Goal: Transaction & Acquisition: Download file/media

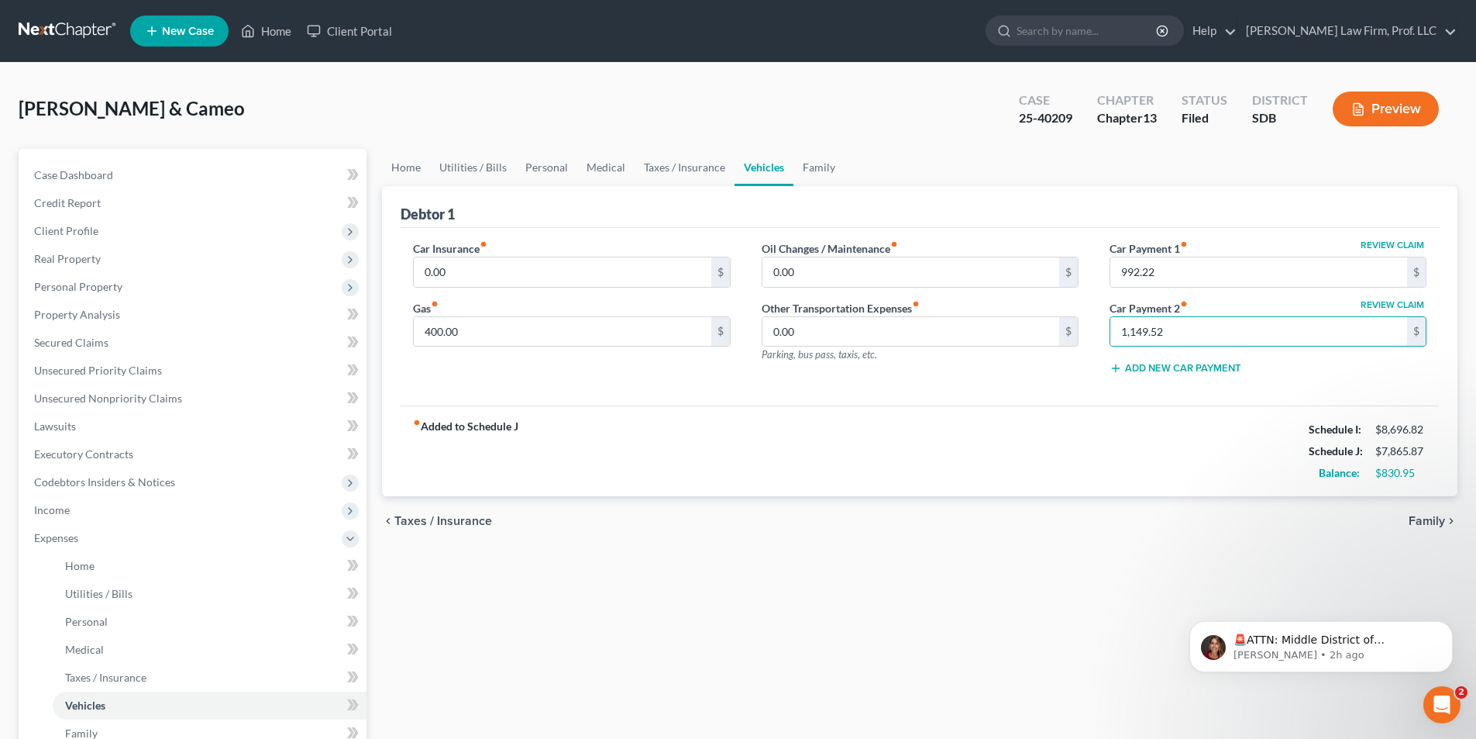
click at [598, 575] on div "Home Utilities / Bills Personal Medical Taxes / Insurance Vehicles Family Debto…" at bounding box center [919, 568] width 1091 height 839
click at [713, 577] on div "Home Utilities / Bills Personal Medical Taxes / Insurance Vehicles Family Debto…" at bounding box center [919, 568] width 1091 height 839
click at [663, 580] on div "Home Utilities / Bills Personal Medical Taxes / Insurance Vehicles Family Debto…" at bounding box center [919, 568] width 1091 height 839
click at [587, 606] on div "Home Utilities / Bills Personal Medical Taxes / Insurance Vehicles Family Debto…" at bounding box center [919, 568] width 1091 height 839
click at [721, 645] on div "Home Utilities / Bills Personal Medical Taxes / Insurance Vehicles Family Debto…" at bounding box center [919, 568] width 1091 height 839
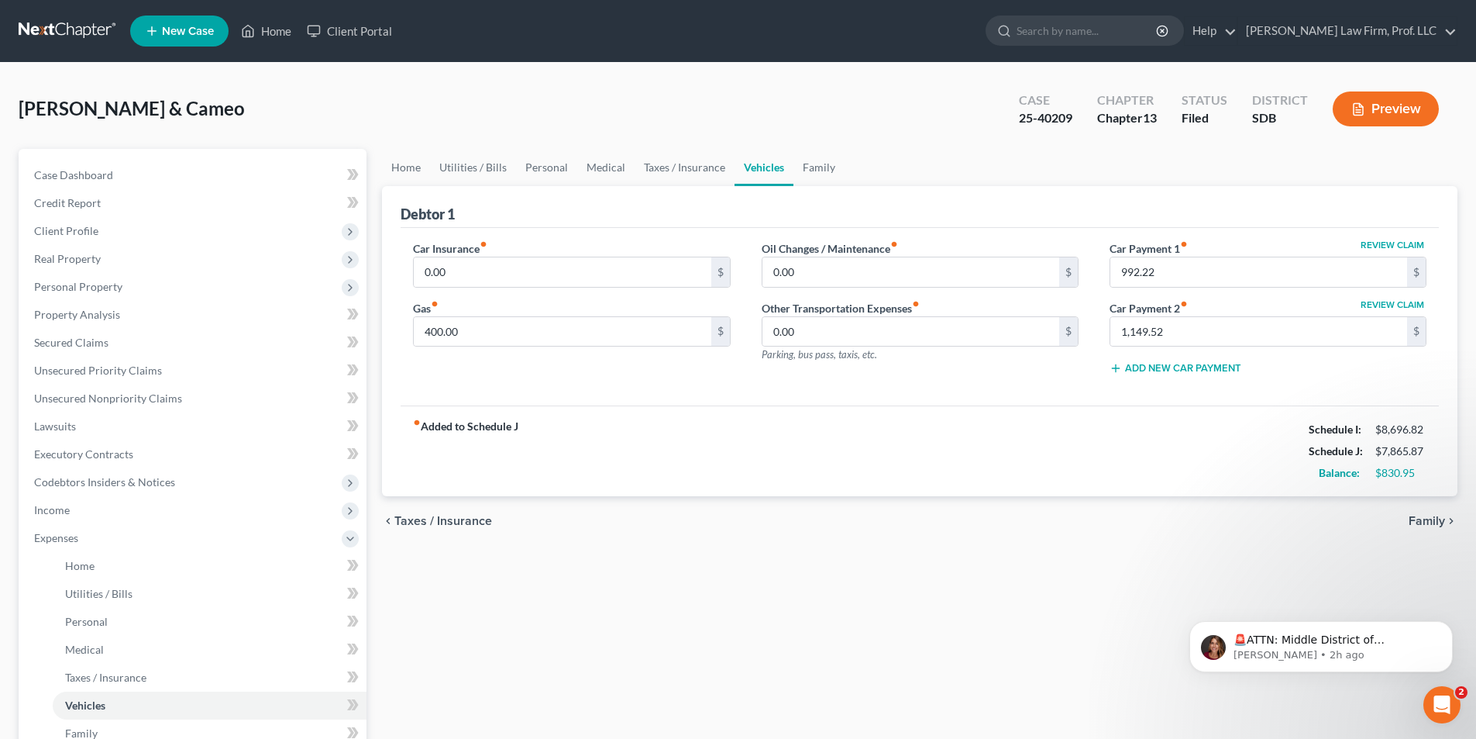
click at [563, 705] on div "Home Utilities / Bills Personal Medical Taxes / Insurance Vehicles Family Debto…" at bounding box center [919, 568] width 1091 height 839
click at [297, 24] on link "Home" at bounding box center [266, 31] width 66 height 28
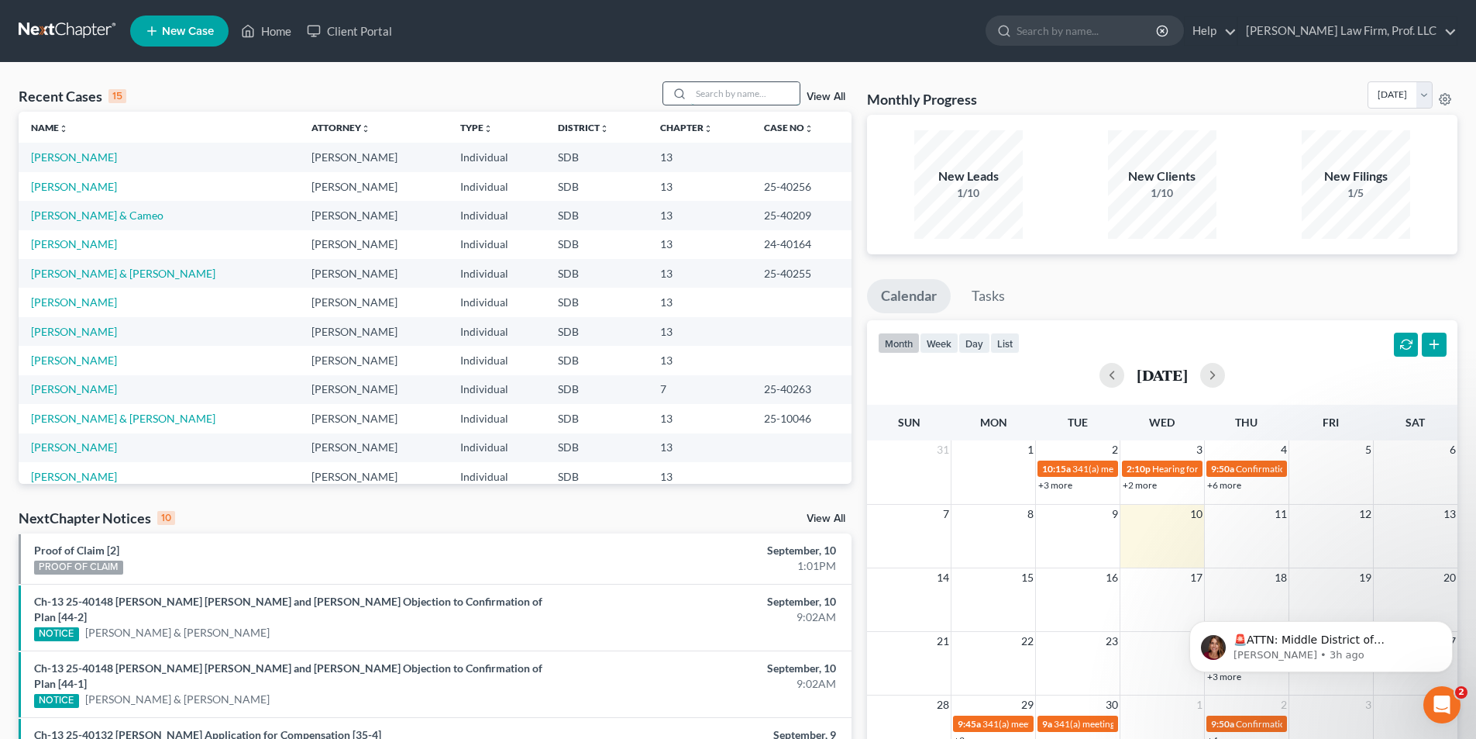
click at [725, 91] on input "search" at bounding box center [745, 93] width 109 height 22
type input "[PERSON_NAME]"
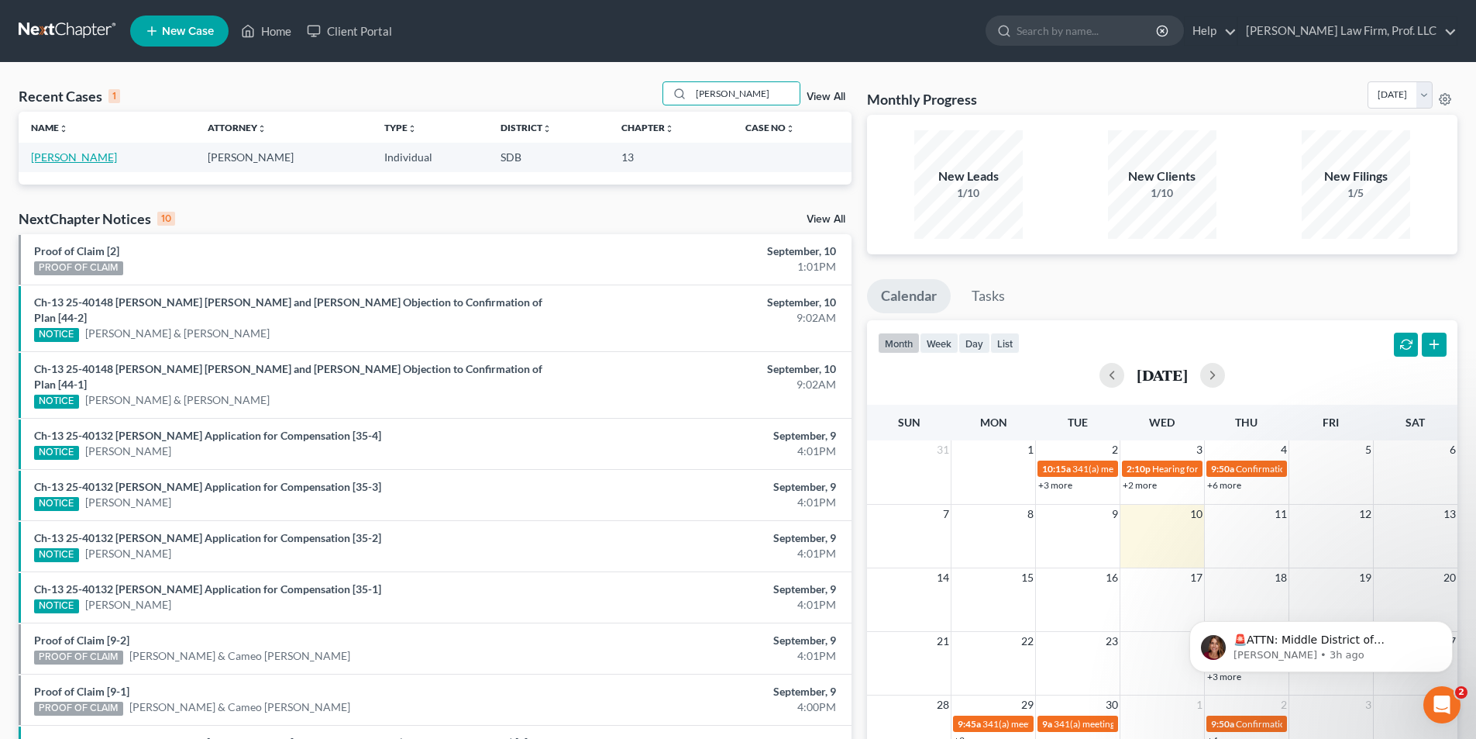
click at [95, 158] on link "[PERSON_NAME]" at bounding box center [74, 156] width 86 height 13
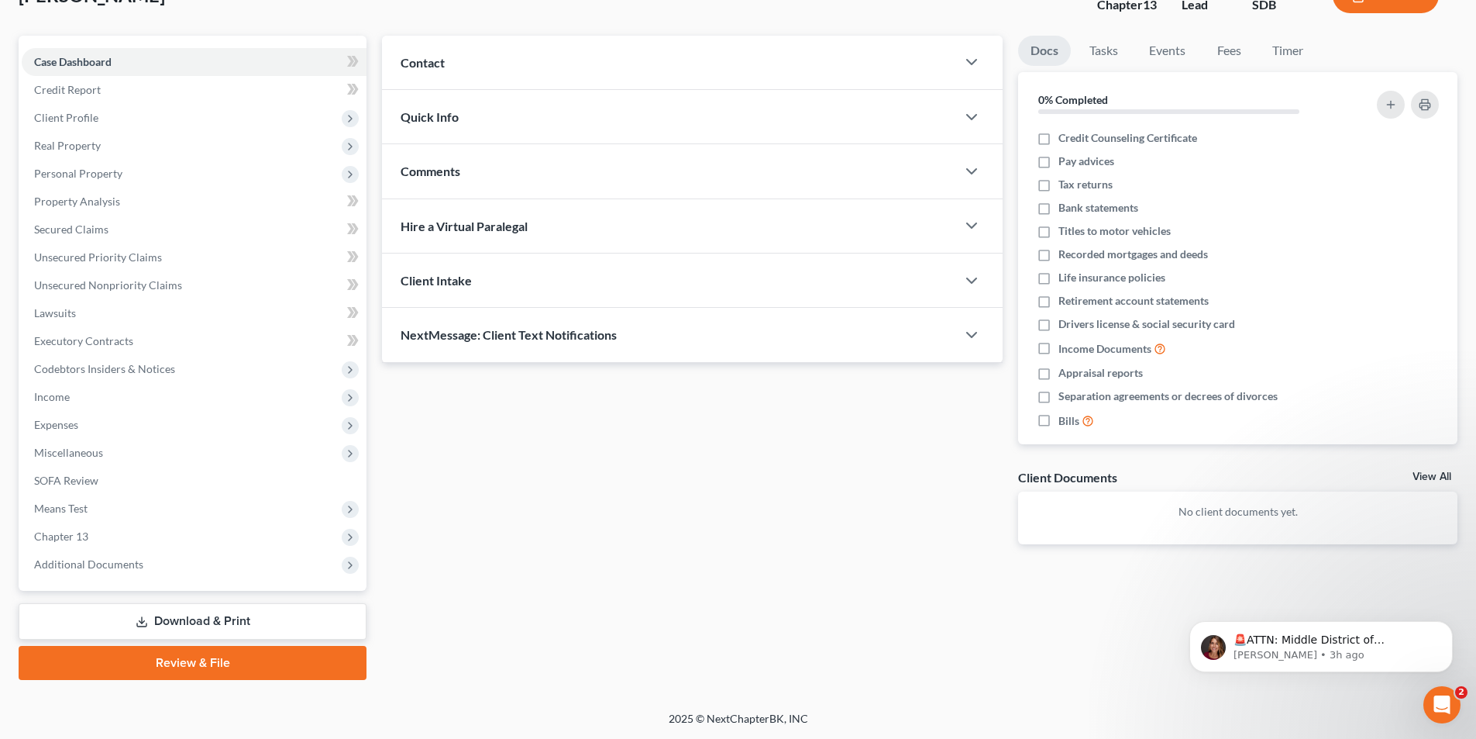
drag, startPoint x: 169, startPoint y: 635, endPoint x: 172, endPoint y: 625, distance: 10.5
click at [169, 634] on link "Download & Print" at bounding box center [193, 621] width 348 height 36
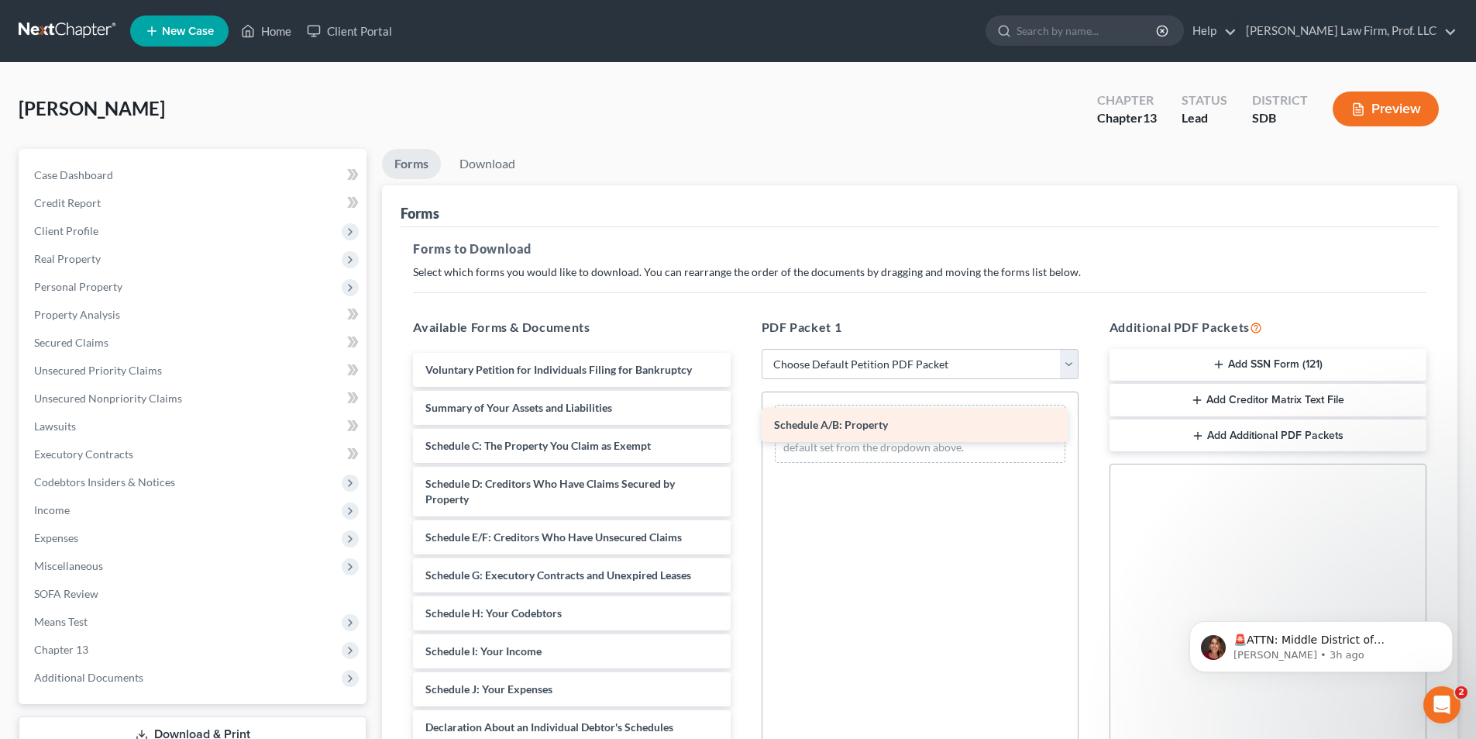
drag, startPoint x: 511, startPoint y: 444, endPoint x: 861, endPoint y: 418, distance: 351.3
click at [742, 418] on div "Schedule A/B: Property Voluntary Petition for Individuals Filing for Bankruptcy…" at bounding box center [572, 678] width 342 height 650
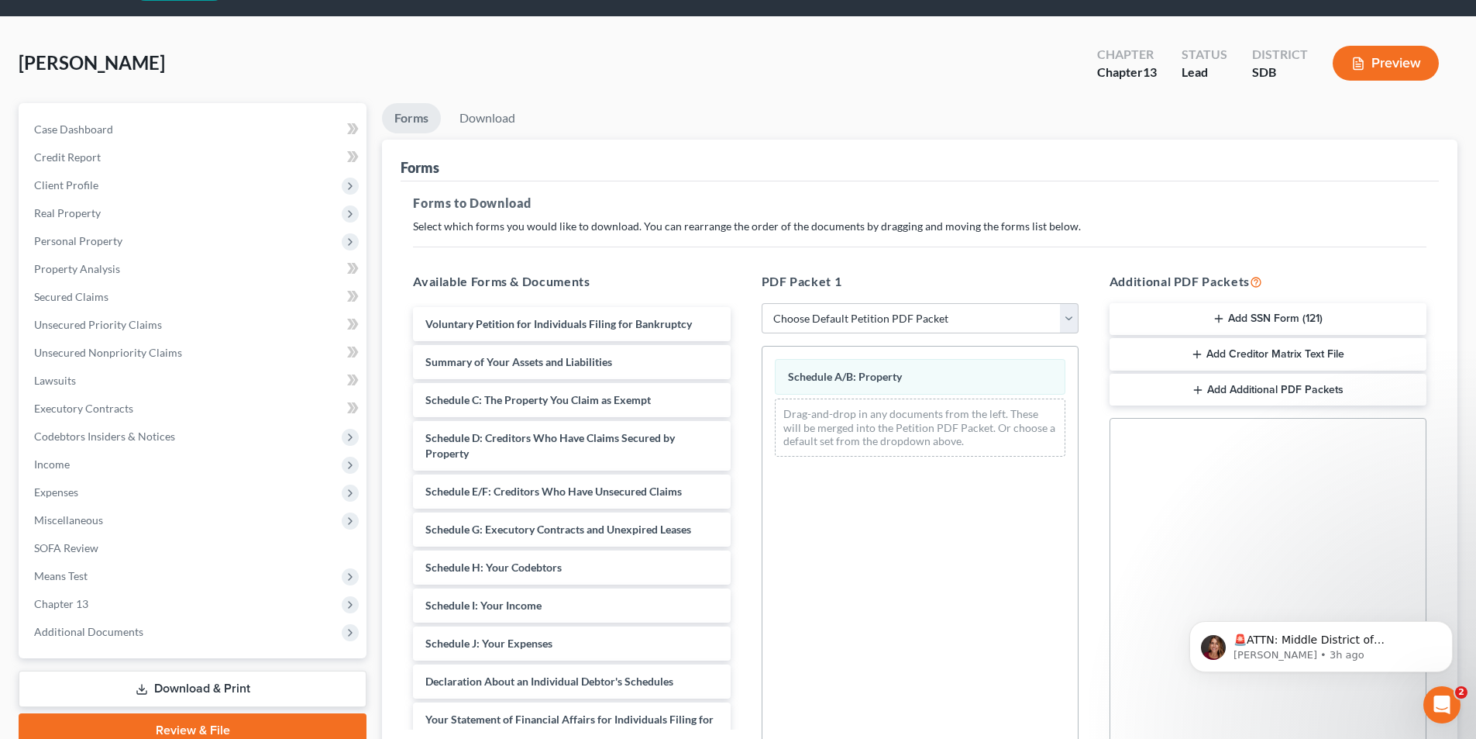
scroll to position [219, 0]
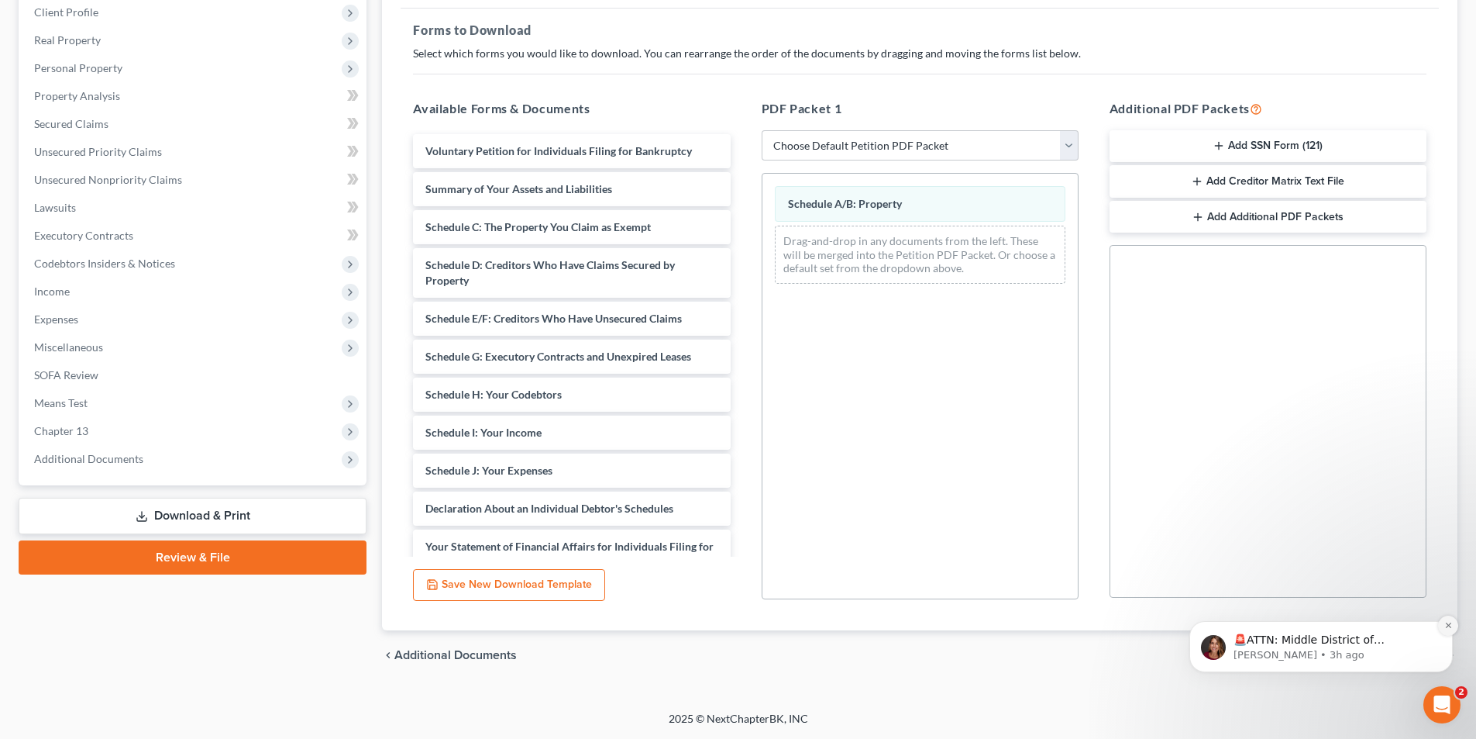
click at [1455, 627] on button "Dismiss notification" at bounding box center [1448, 625] width 20 height 20
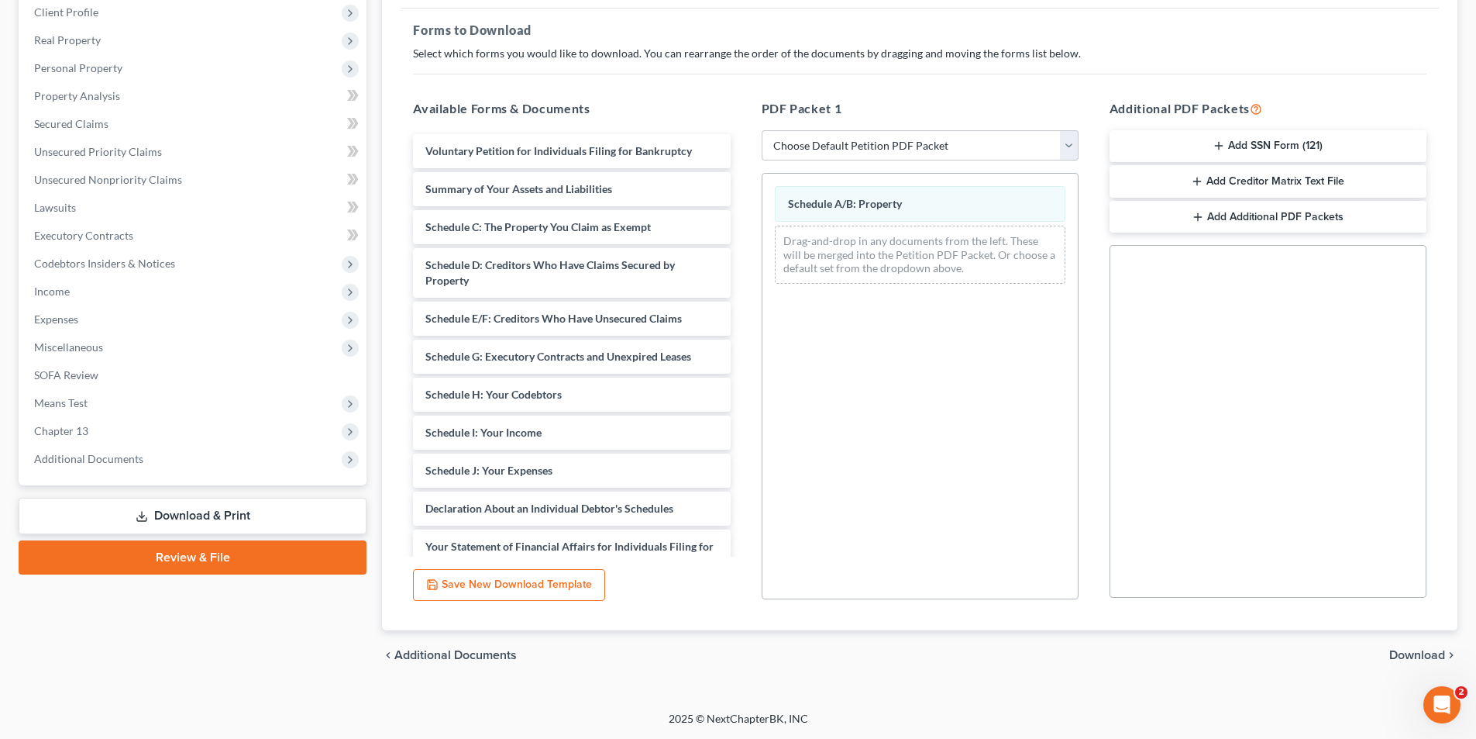
click at [1415, 658] on span "Download" at bounding box center [1418, 655] width 56 height 12
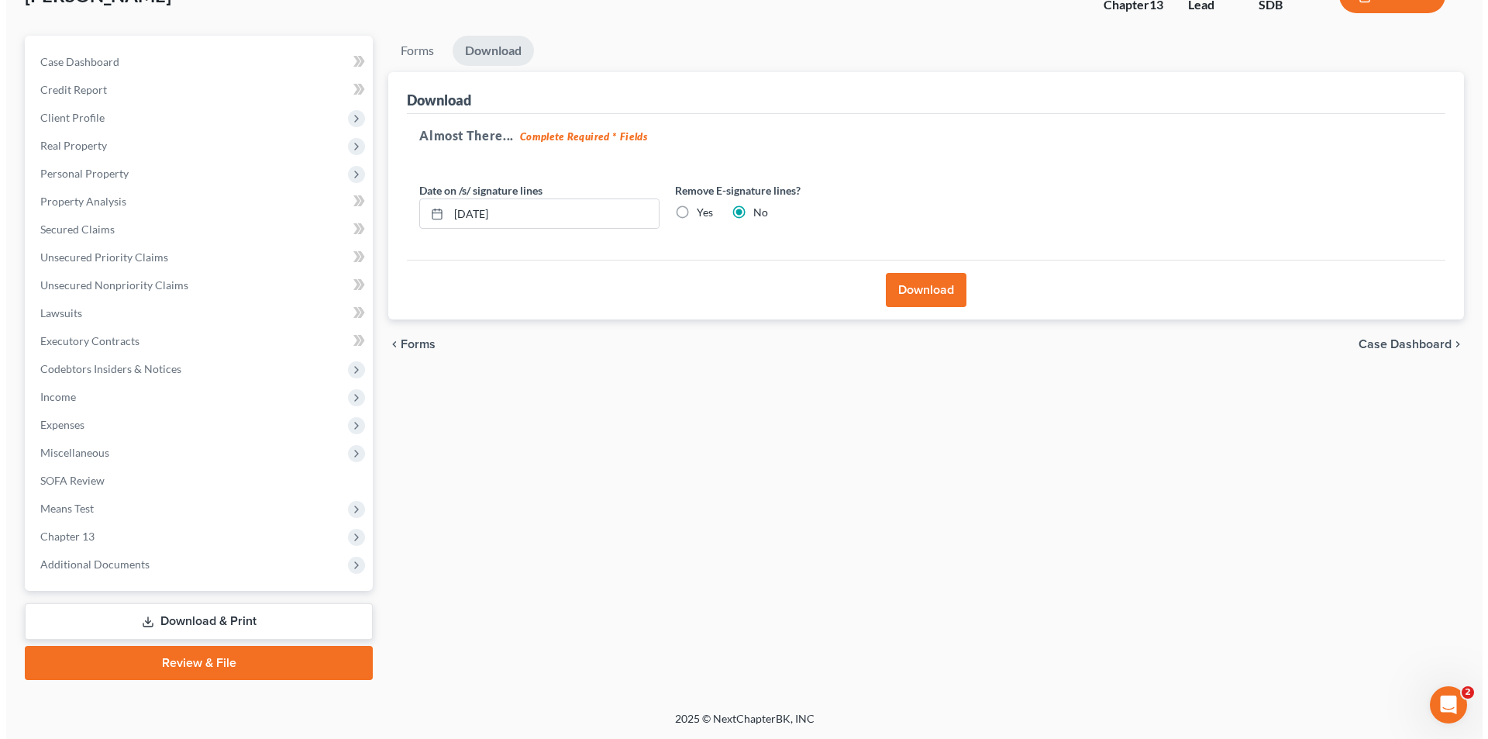
scroll to position [113, 0]
click at [932, 294] on button "Download" at bounding box center [920, 290] width 81 height 34
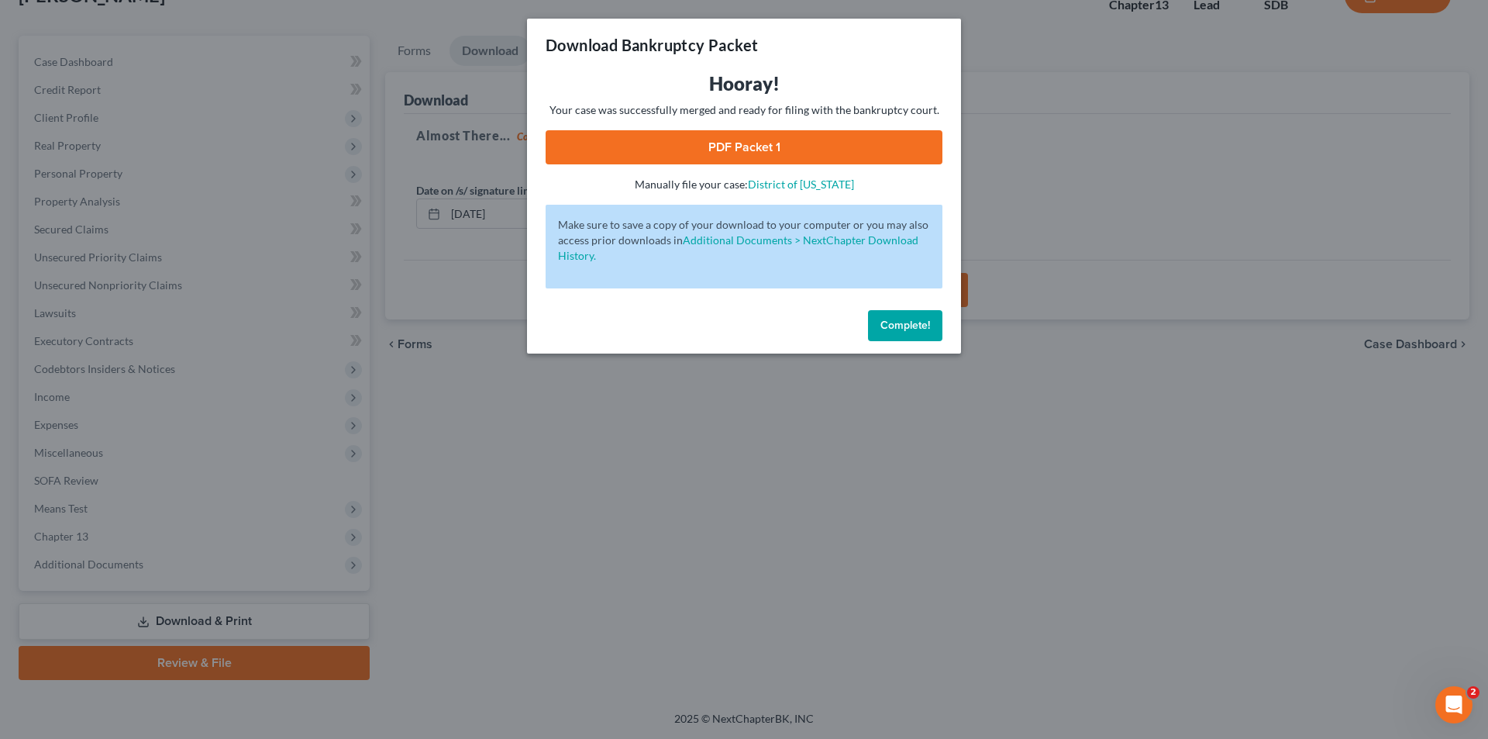
click at [756, 156] on link "PDF Packet 1" at bounding box center [744, 147] width 397 height 34
